Goal: Task Accomplishment & Management: Manage account settings

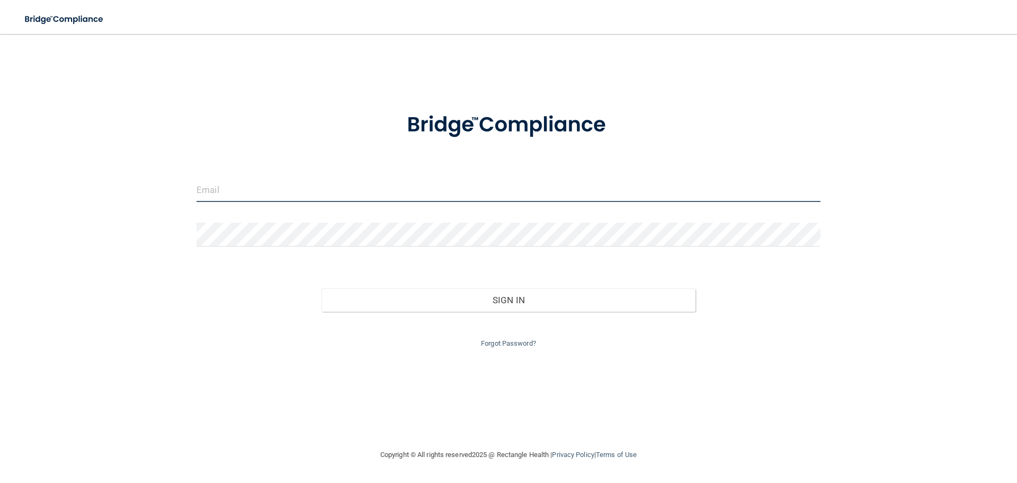
click at [280, 199] on input "email" at bounding box center [509, 190] width 624 height 24
type input "[EMAIL_ADDRESS][DOMAIN_NAME]"
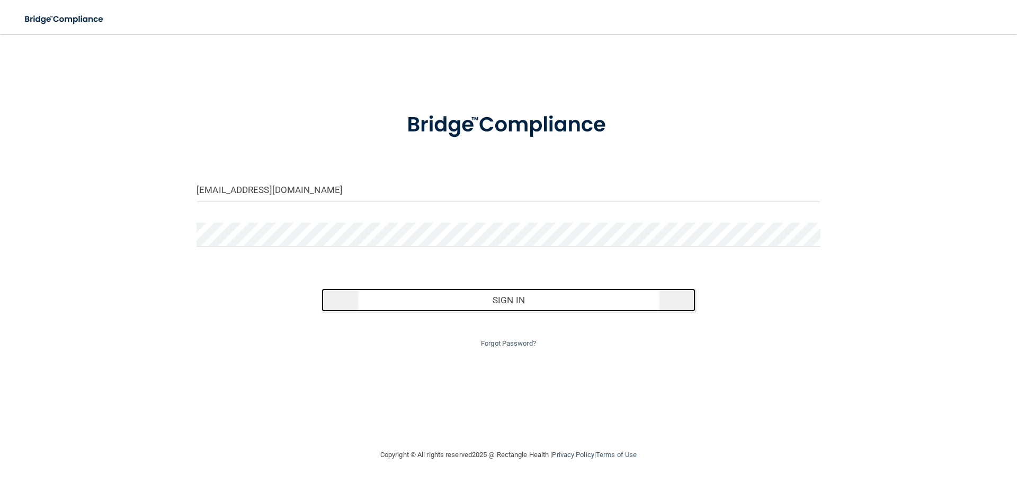
click at [458, 306] on button "Sign In" at bounding box center [509, 299] width 375 height 23
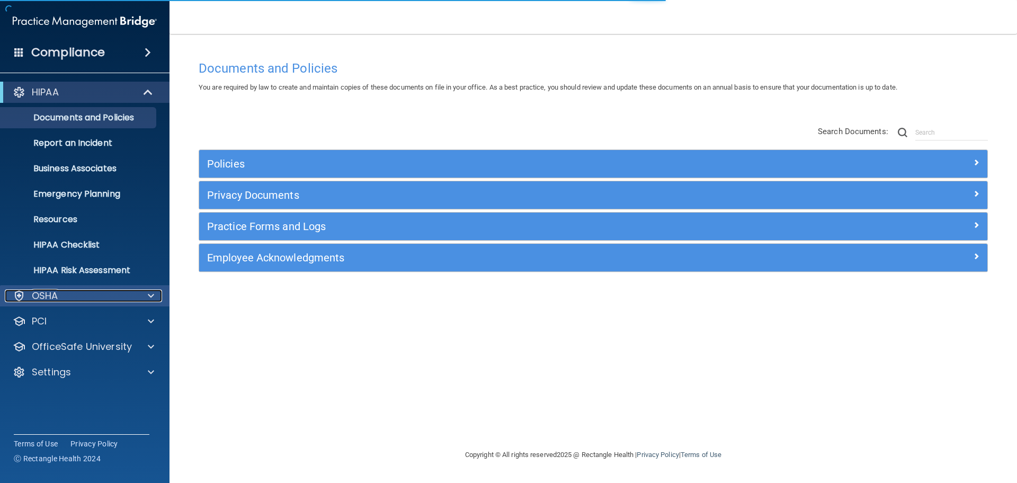
click at [152, 294] on span at bounding box center [151, 295] width 6 height 13
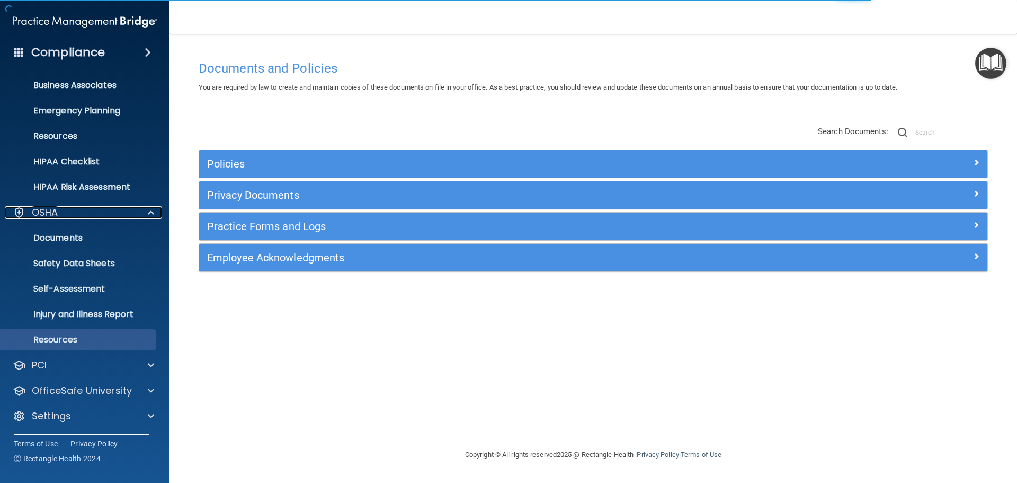
scroll to position [84, 0]
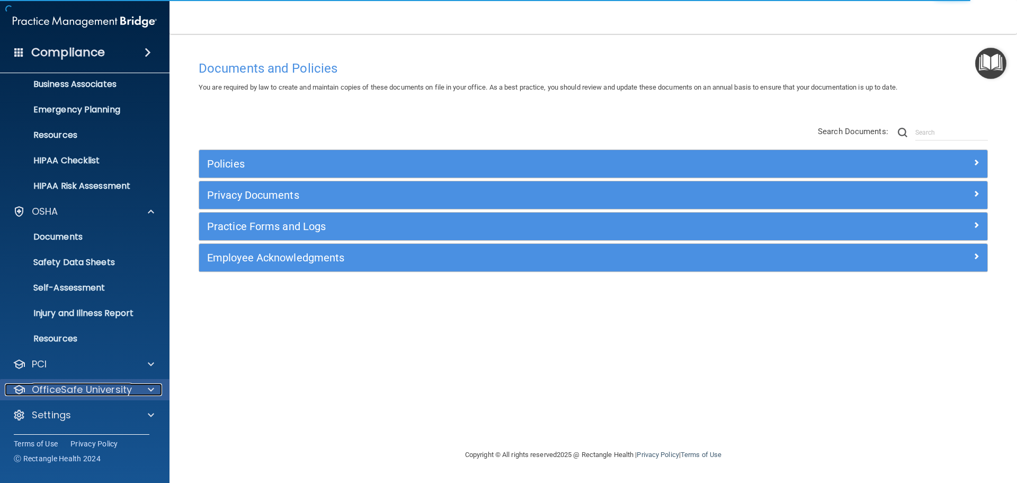
click at [150, 390] on span at bounding box center [151, 389] width 6 height 13
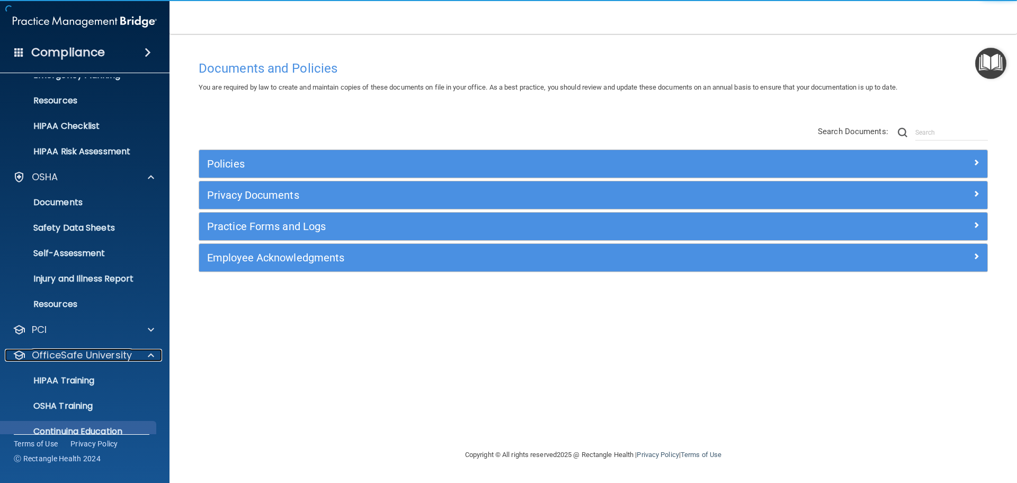
scroll to position [161, 0]
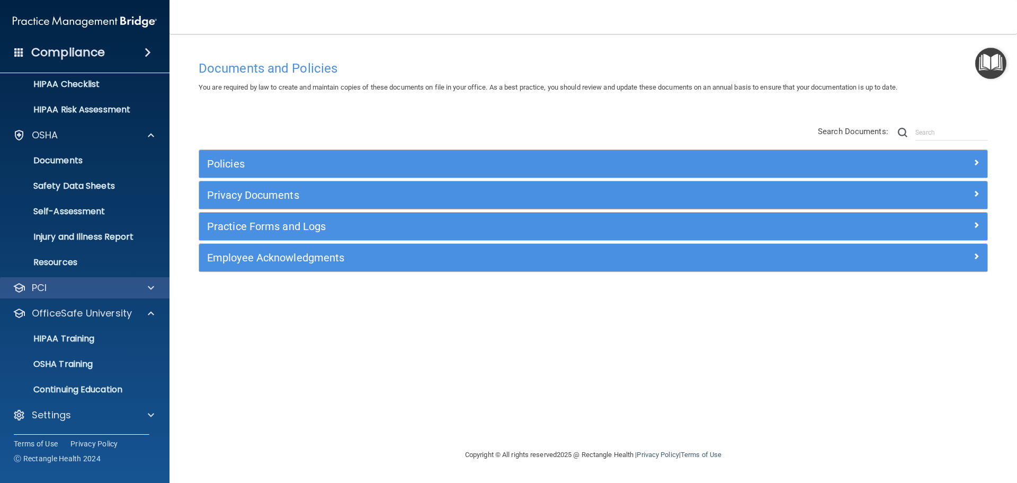
click at [116, 295] on div "PCI" at bounding box center [85, 287] width 170 height 21
click at [105, 339] on div "HIPAA Training" at bounding box center [79, 338] width 145 height 11
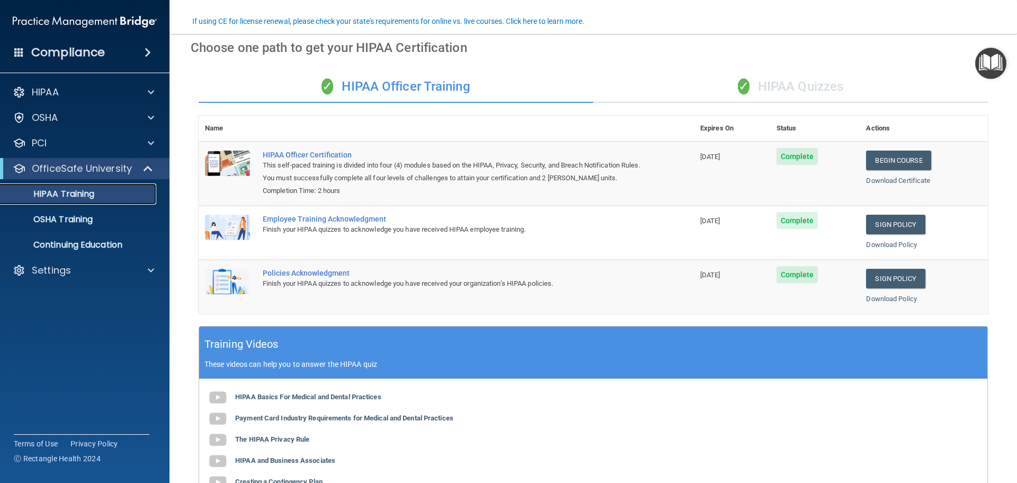
scroll to position [212, 0]
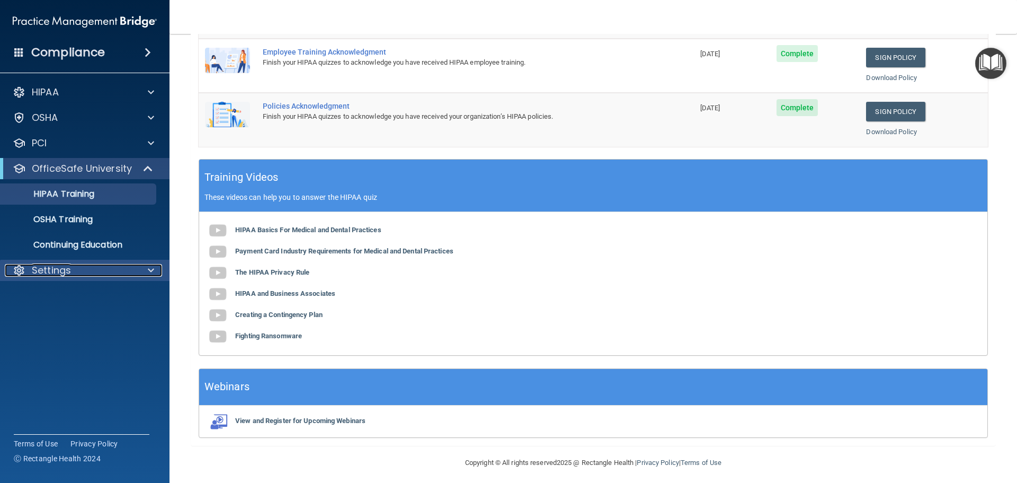
click at [152, 268] on span at bounding box center [151, 270] width 6 height 13
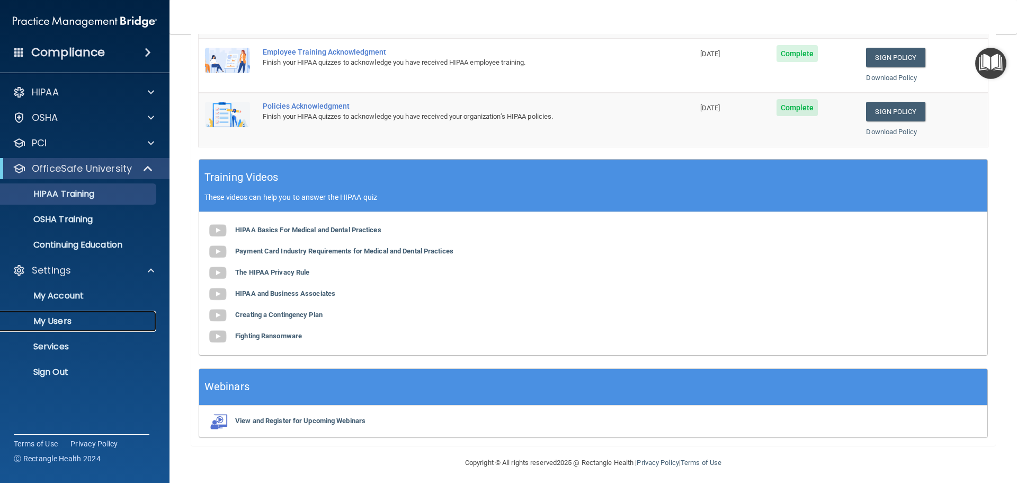
click at [94, 318] on p "My Users" at bounding box center [79, 321] width 145 height 11
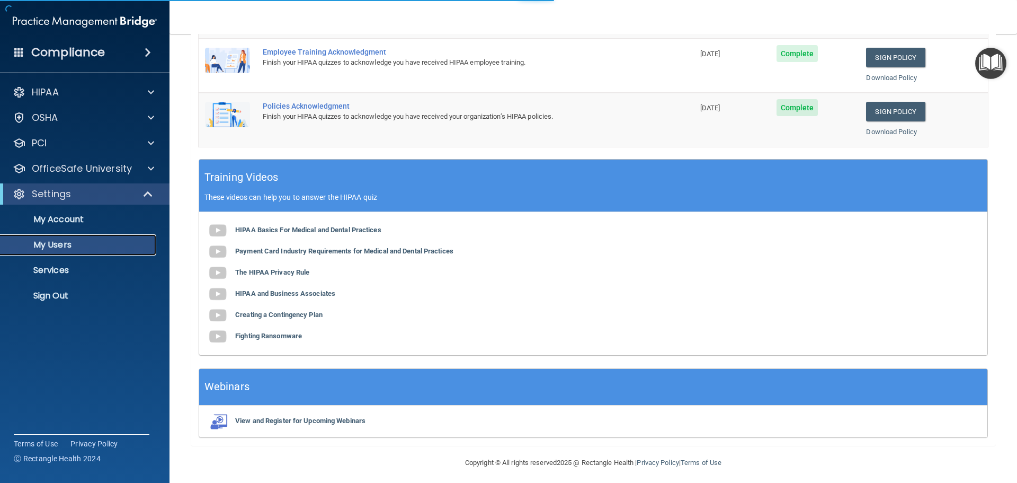
select select "20"
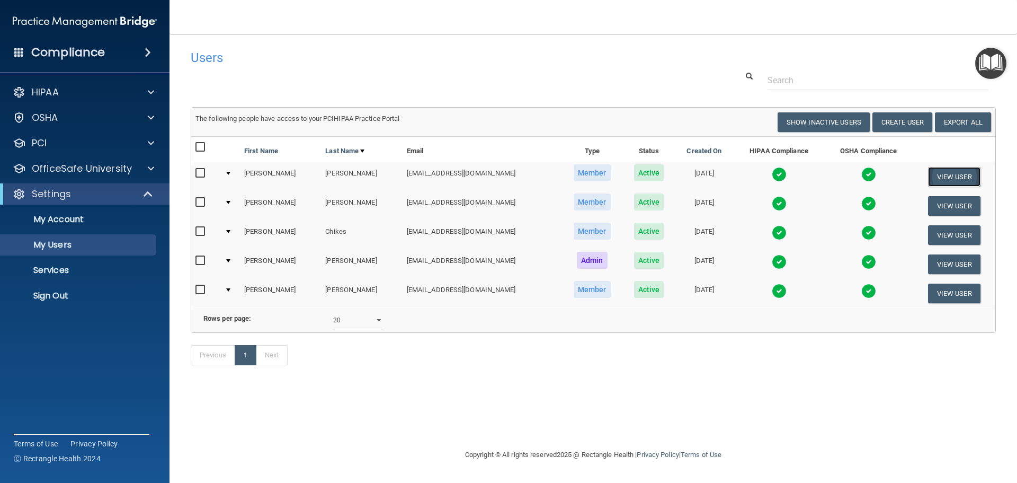
click at [958, 172] on button "View User" at bounding box center [954, 177] width 52 height 20
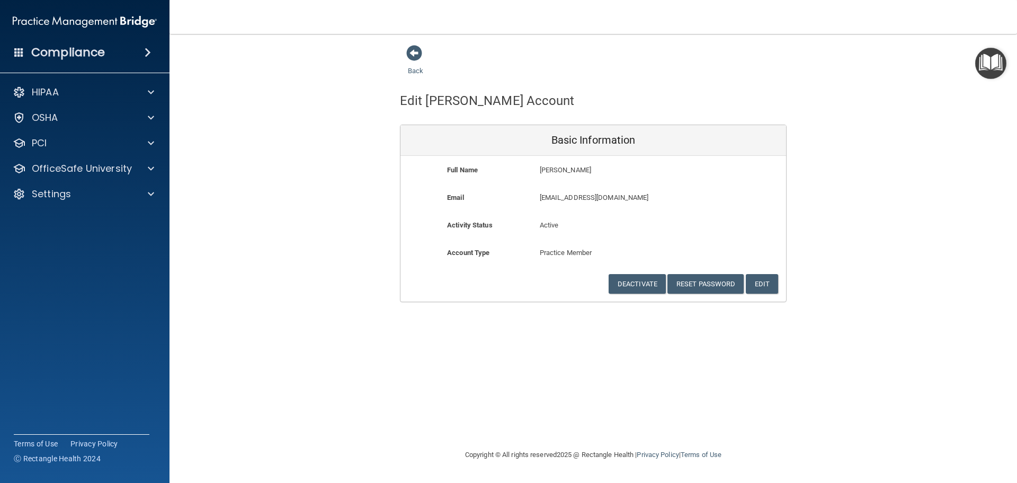
click at [427, 59] on div "Back" at bounding box center [432, 61] width 65 height 33
click at [415, 72] on link "Back" at bounding box center [415, 64] width 15 height 21
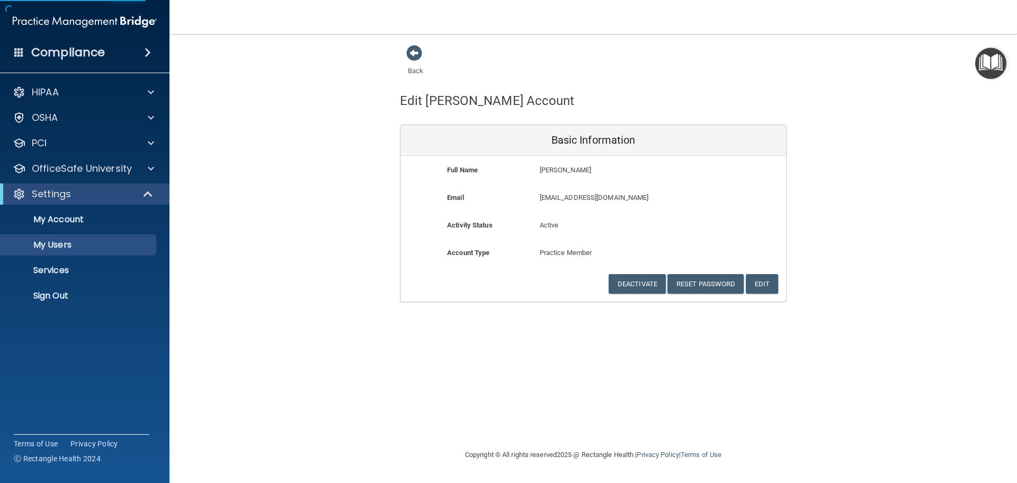
select select "20"
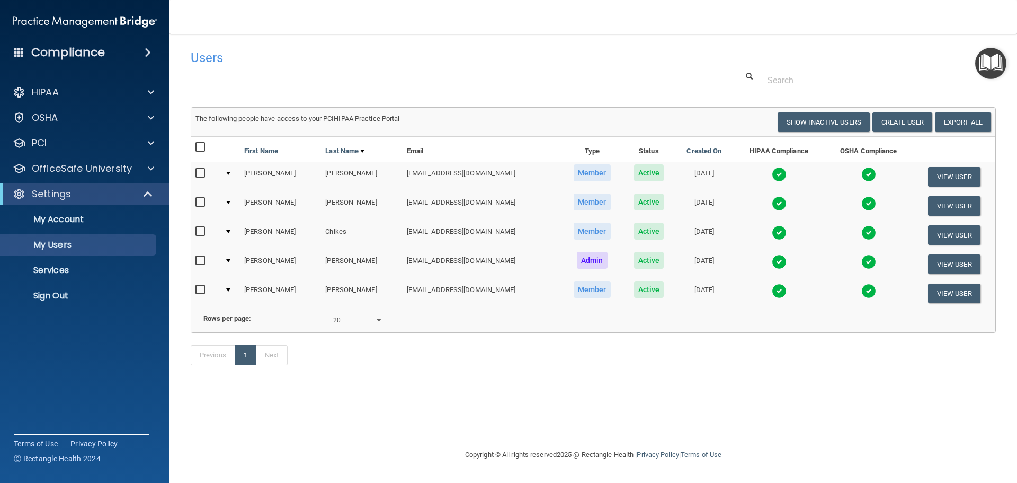
click at [230, 173] on div at bounding box center [228, 173] width 4 height 3
click at [232, 171] on td at bounding box center [230, 176] width 20 height 29
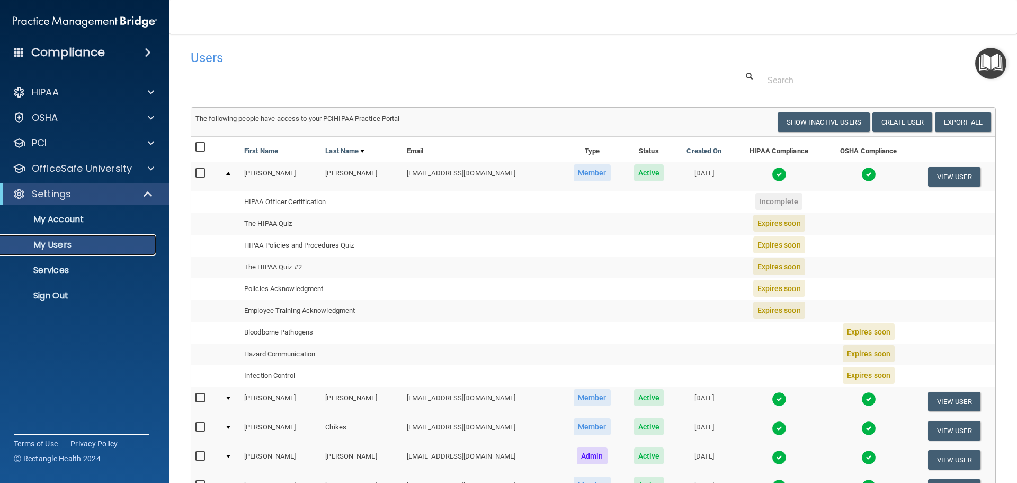
click at [97, 248] on p "My Users" at bounding box center [79, 244] width 145 height 11
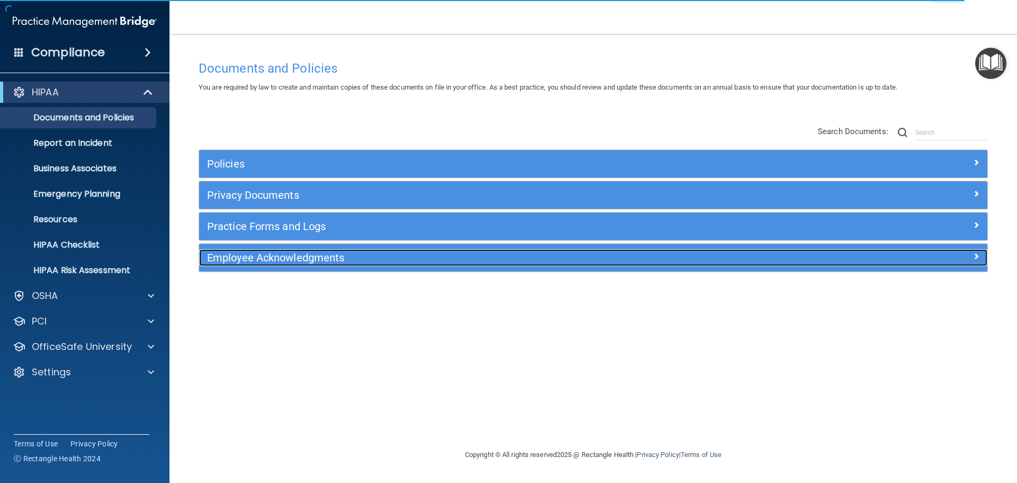
click at [298, 260] on h5 "Employee Acknowledgments" at bounding box center [494, 258] width 575 height 12
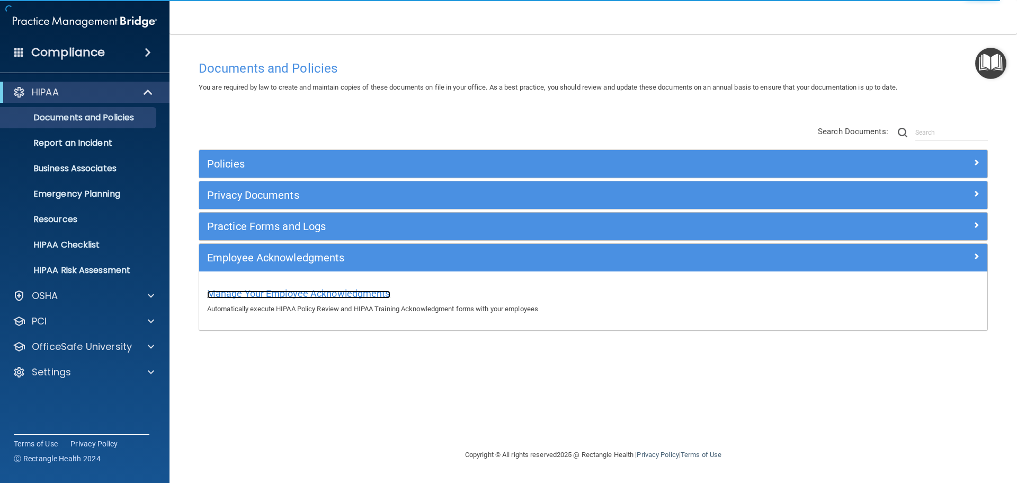
click at [313, 292] on span "Manage Your Employee Acknowledgments" at bounding box center [298, 293] width 183 height 11
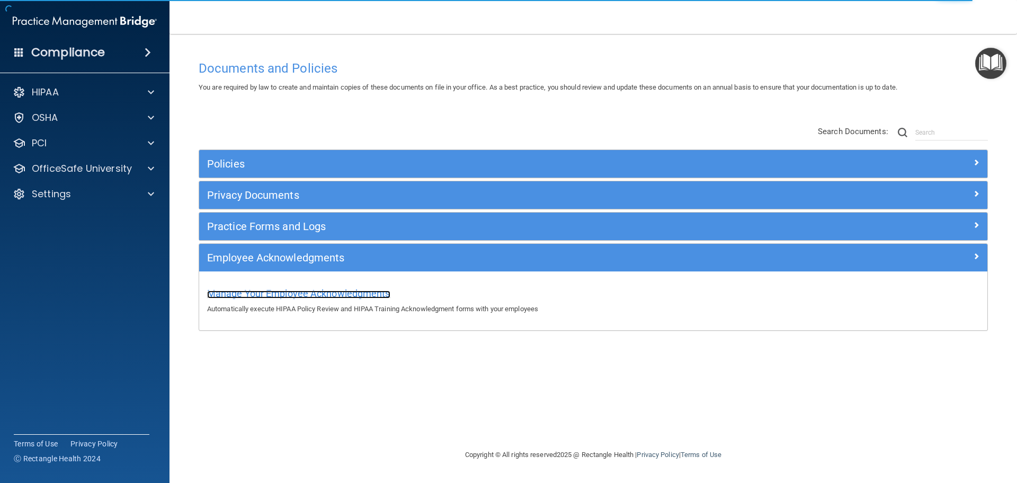
click at [313, 292] on span "Manage Your Employee Acknowledgments" at bounding box center [298, 293] width 183 height 11
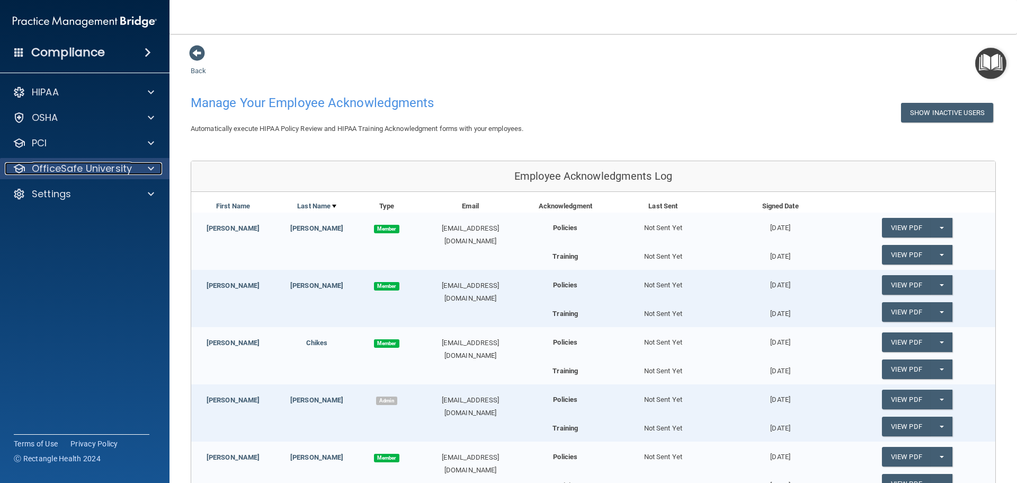
click at [99, 166] on p "OfficeSafe University" at bounding box center [82, 168] width 100 height 13
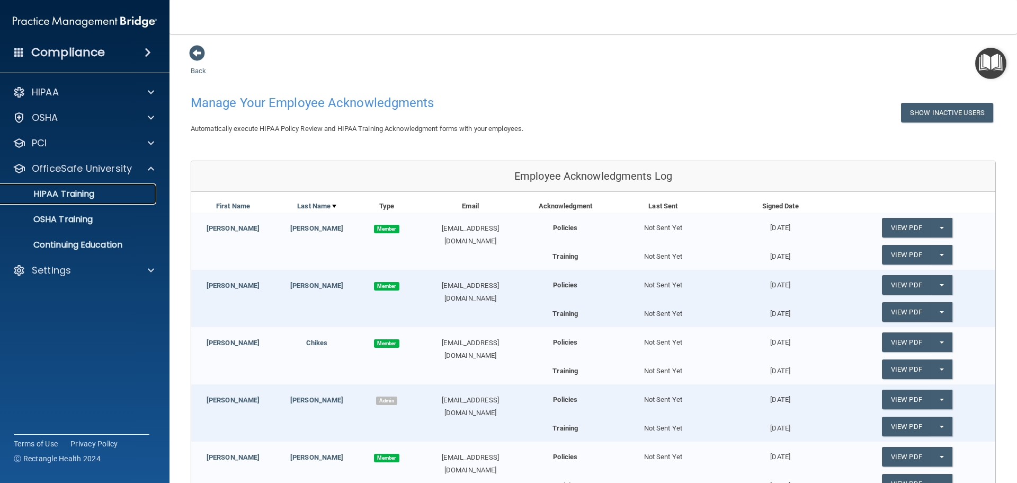
click at [92, 190] on p "HIPAA Training" at bounding box center [50, 194] width 87 height 11
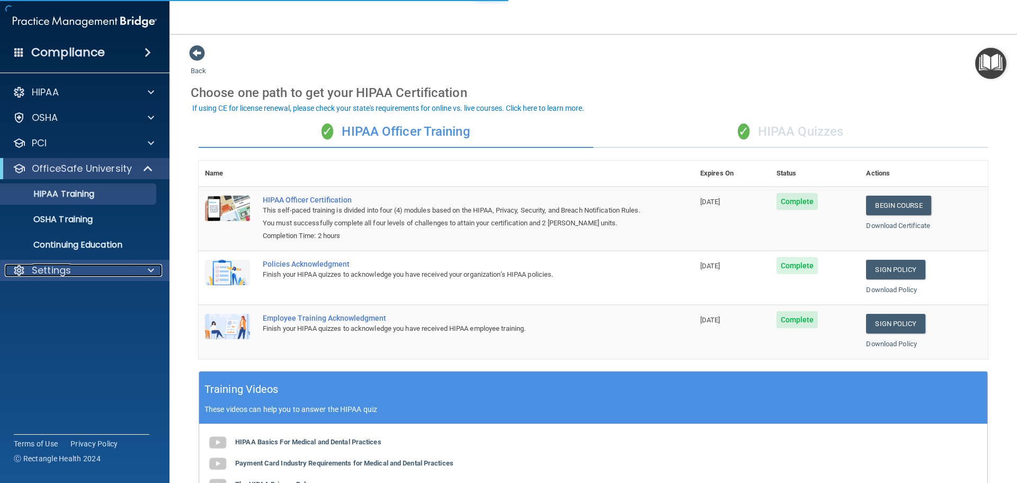
click at [149, 270] on span at bounding box center [151, 270] width 6 height 13
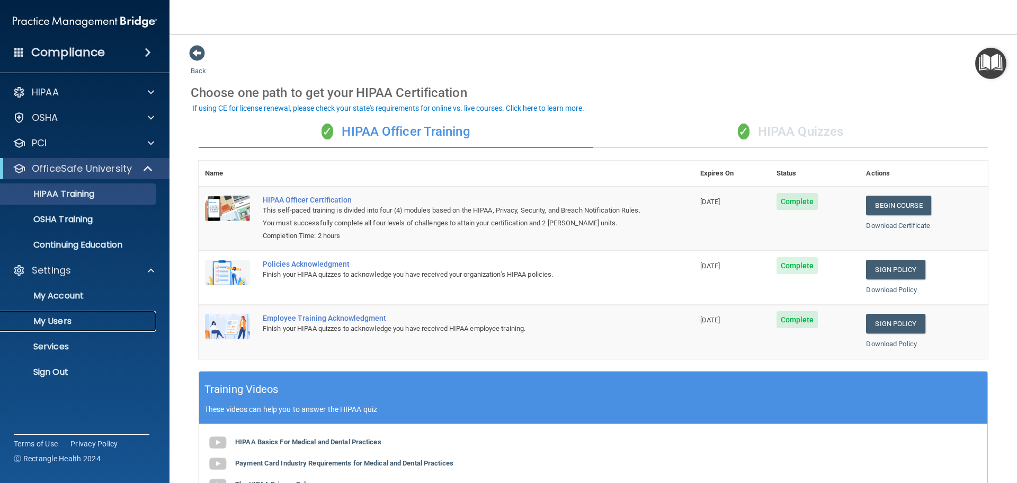
click at [79, 317] on p "My Users" at bounding box center [79, 321] width 145 height 11
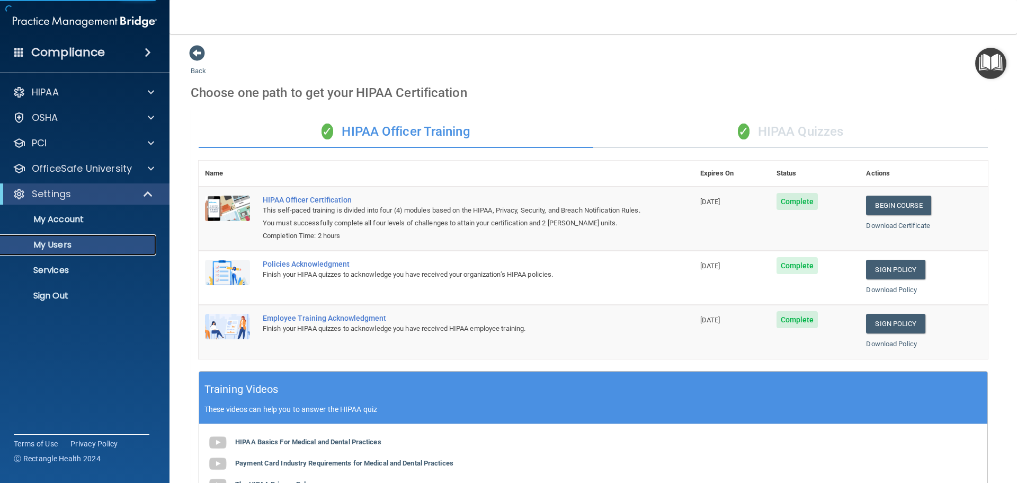
select select "20"
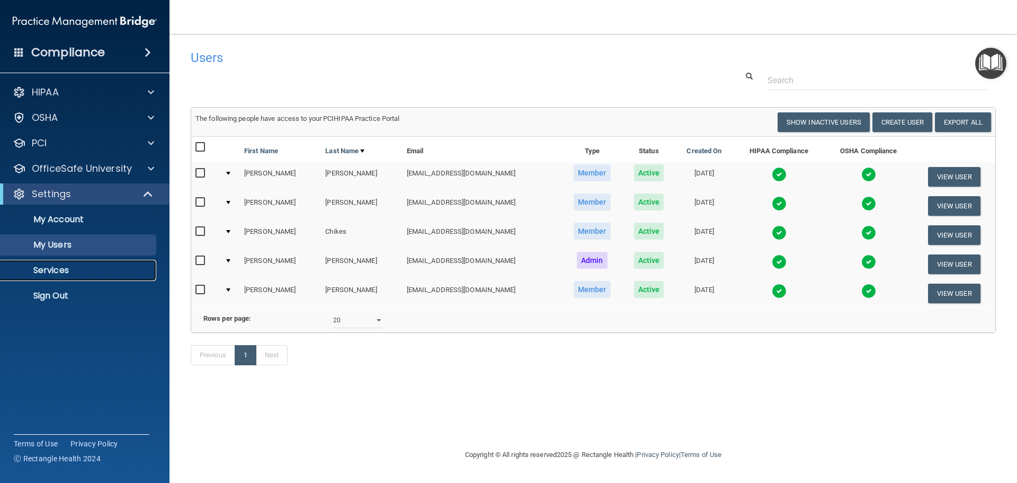
click at [55, 269] on p "Services" at bounding box center [79, 270] width 145 height 11
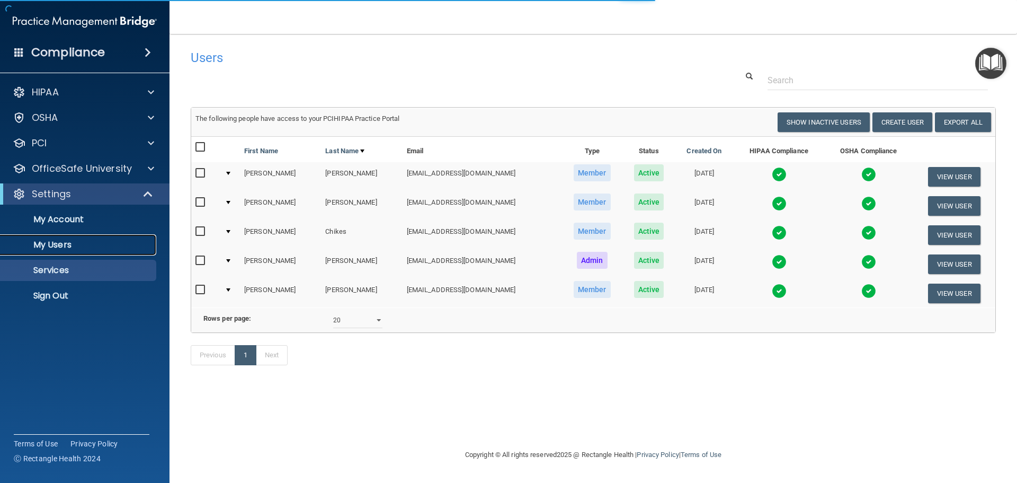
click at [56, 243] on p "My Users" at bounding box center [79, 244] width 145 height 11
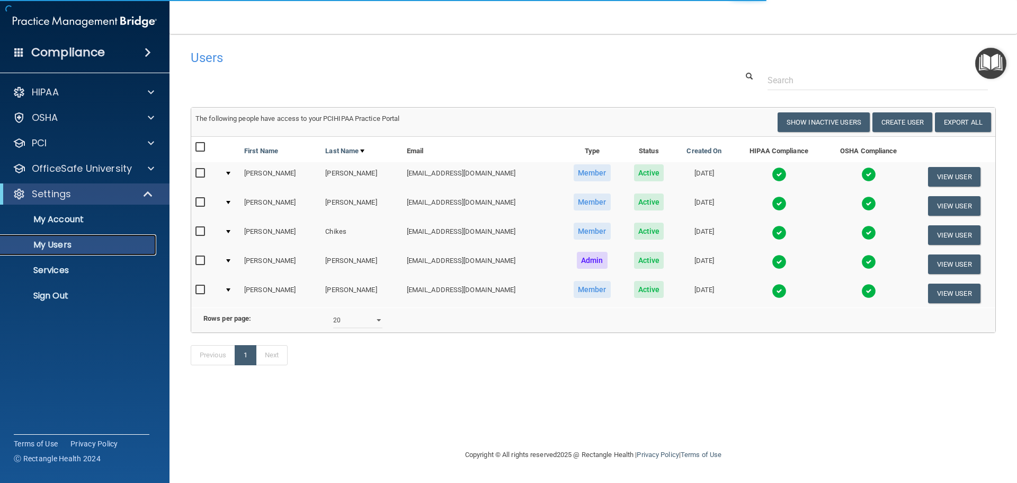
select select "20"
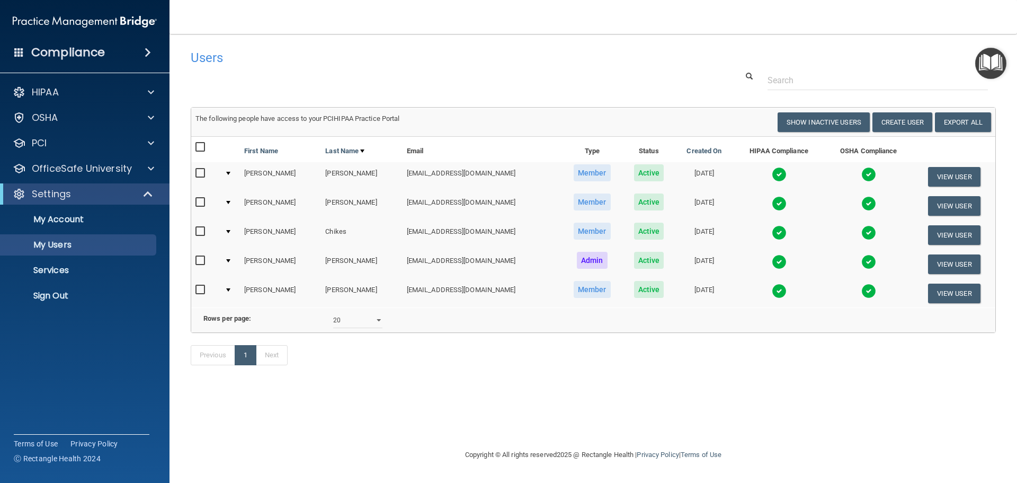
click at [782, 55] on div "Users" at bounding box center [593, 58] width 821 height 26
